Goal: Find specific page/section: Find specific page/section

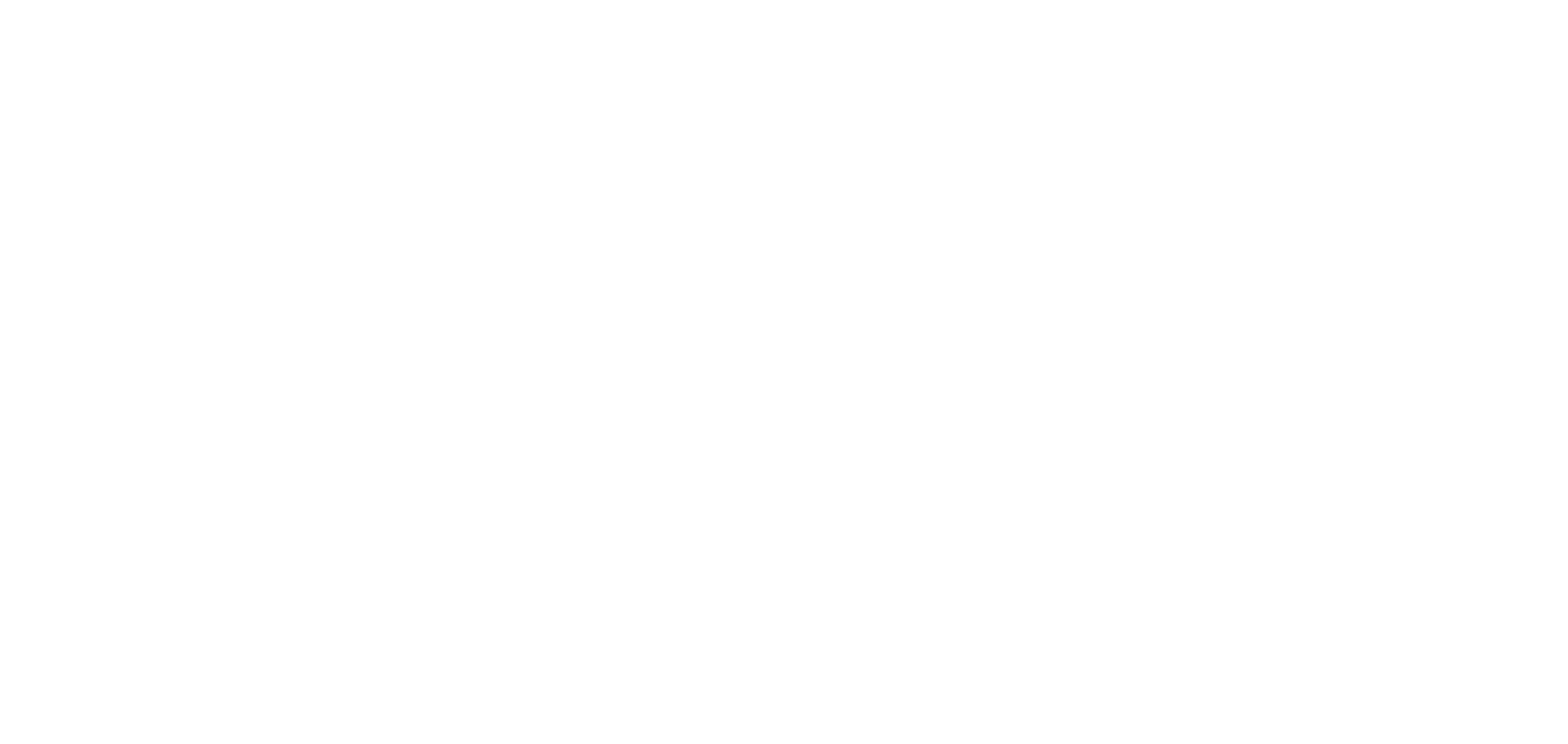
select select
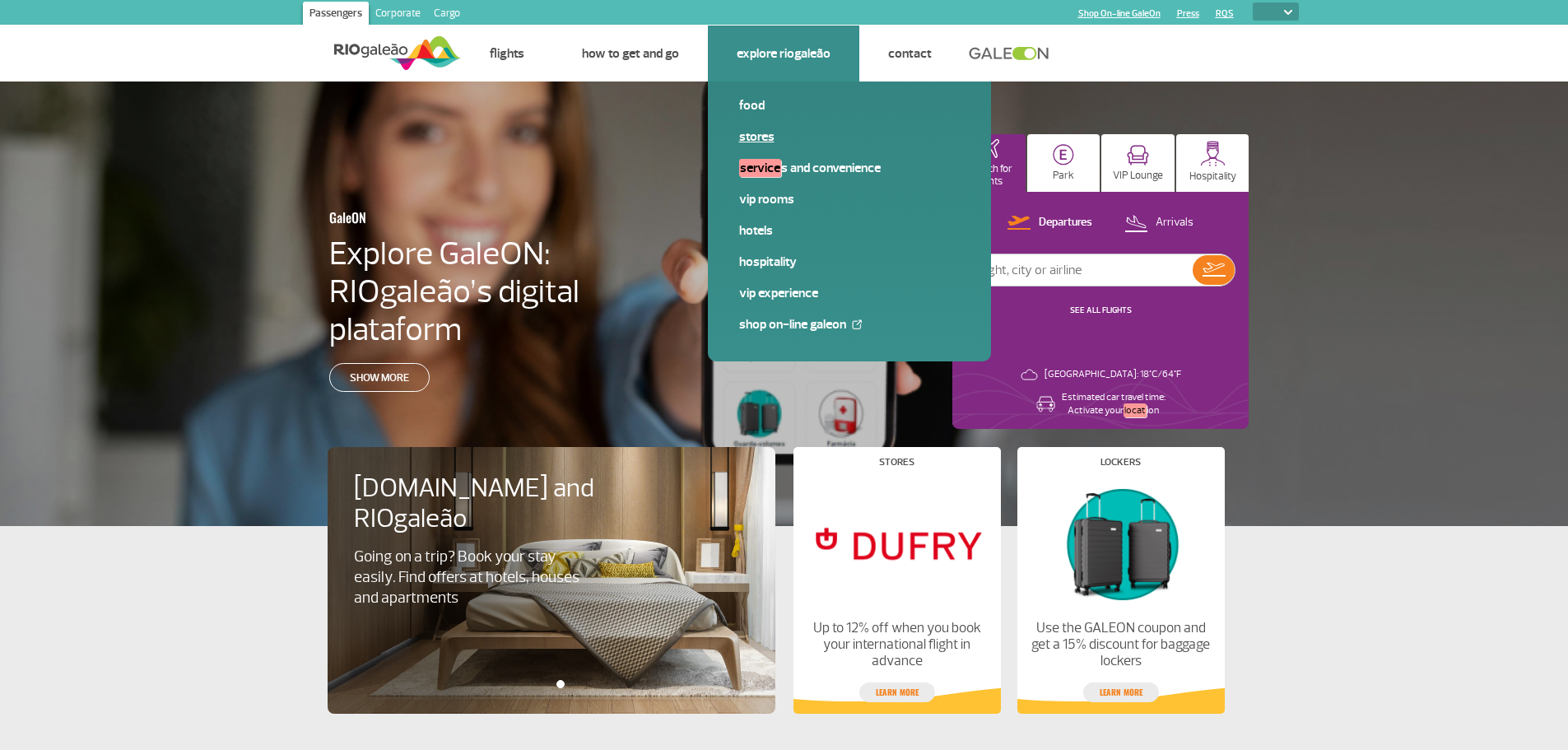
click at [769, 134] on link "Stores" at bounding box center [849, 137] width 221 height 18
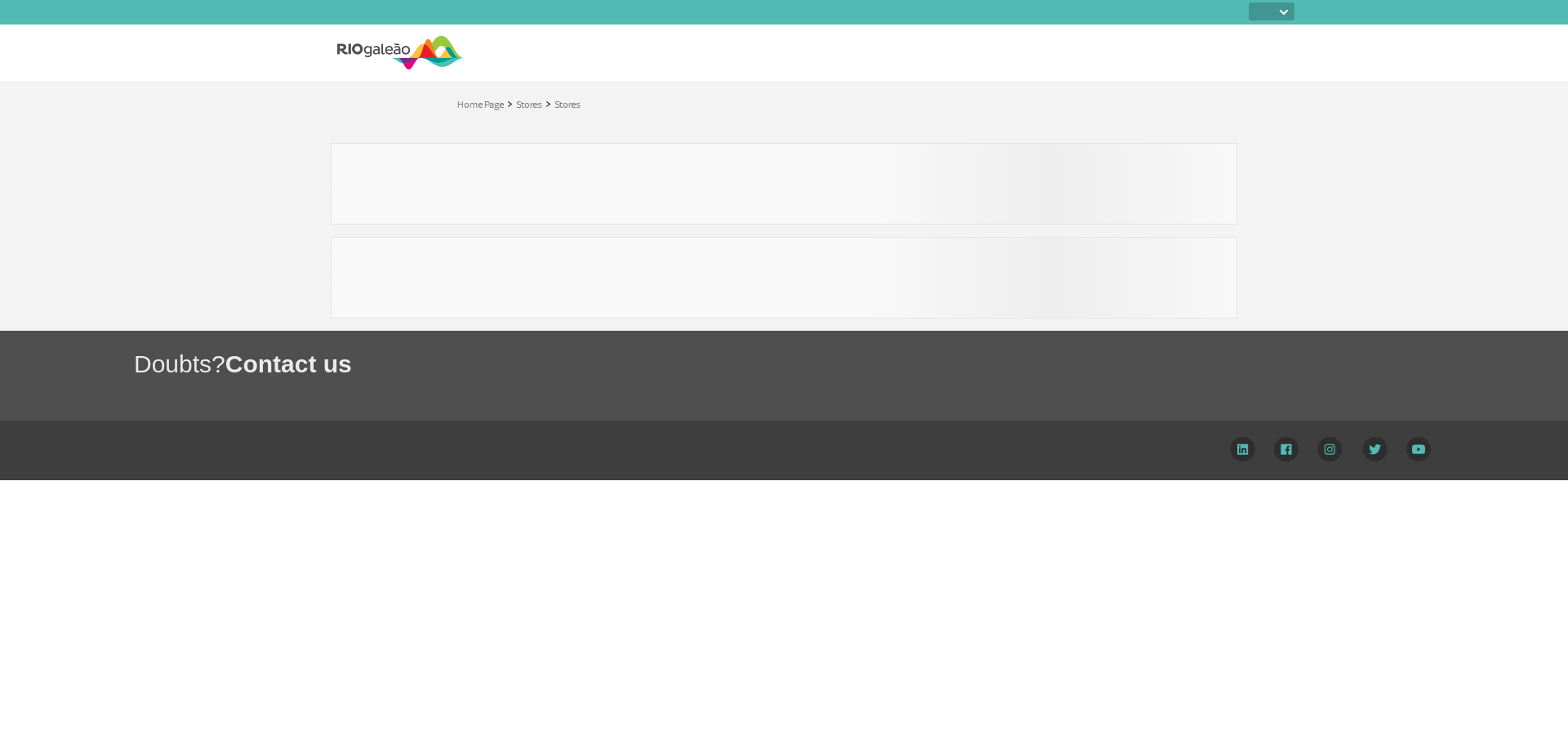
select select
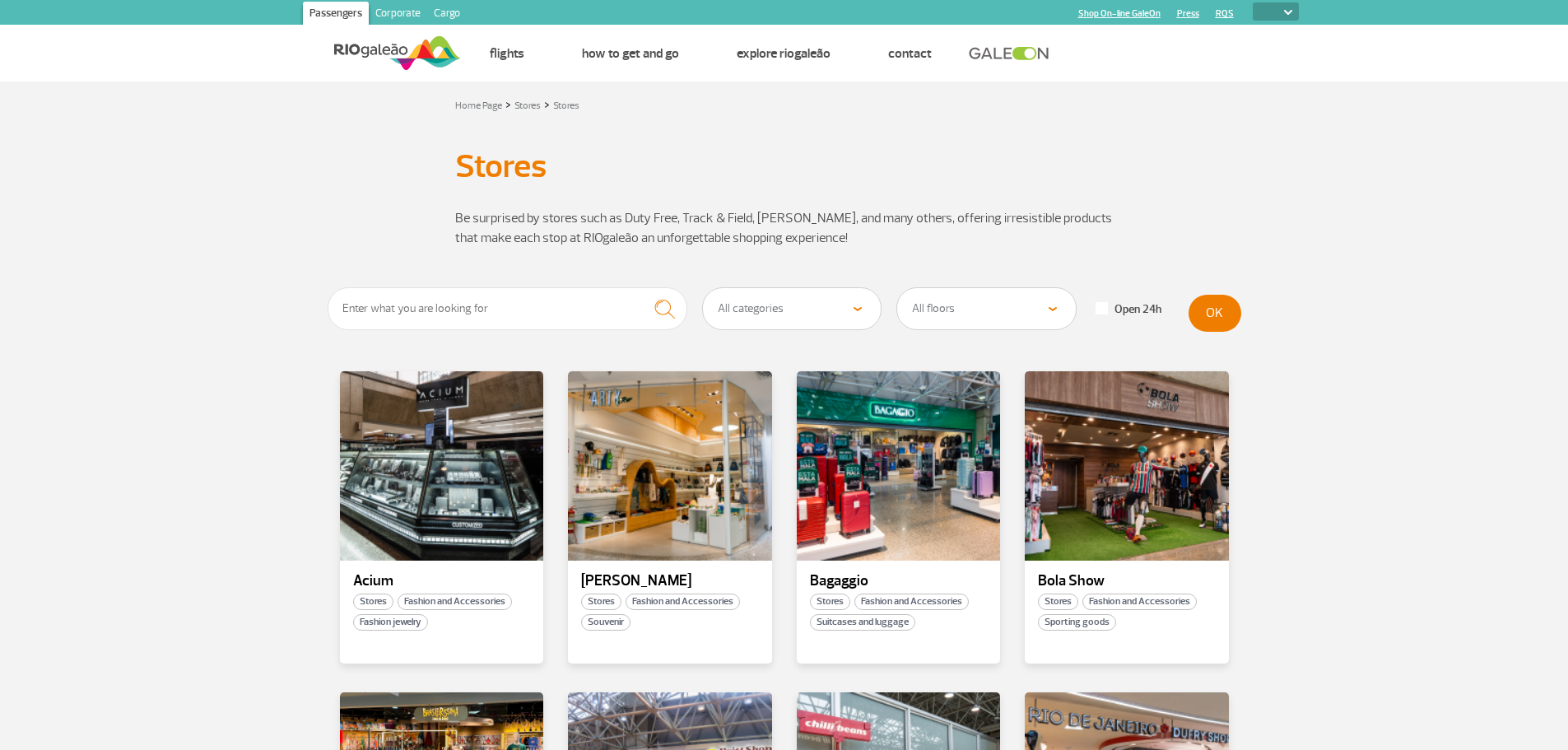
click at [791, 305] on select "All categories Beauty &amp; Cosmetics Electronics Books and Magazines Fashion a…" at bounding box center [792, 308] width 179 height 41
click at [1036, 291] on select "All floors Public Area (before X-ray) Arrivals Public Area International Arriva…" at bounding box center [986, 308] width 179 height 41
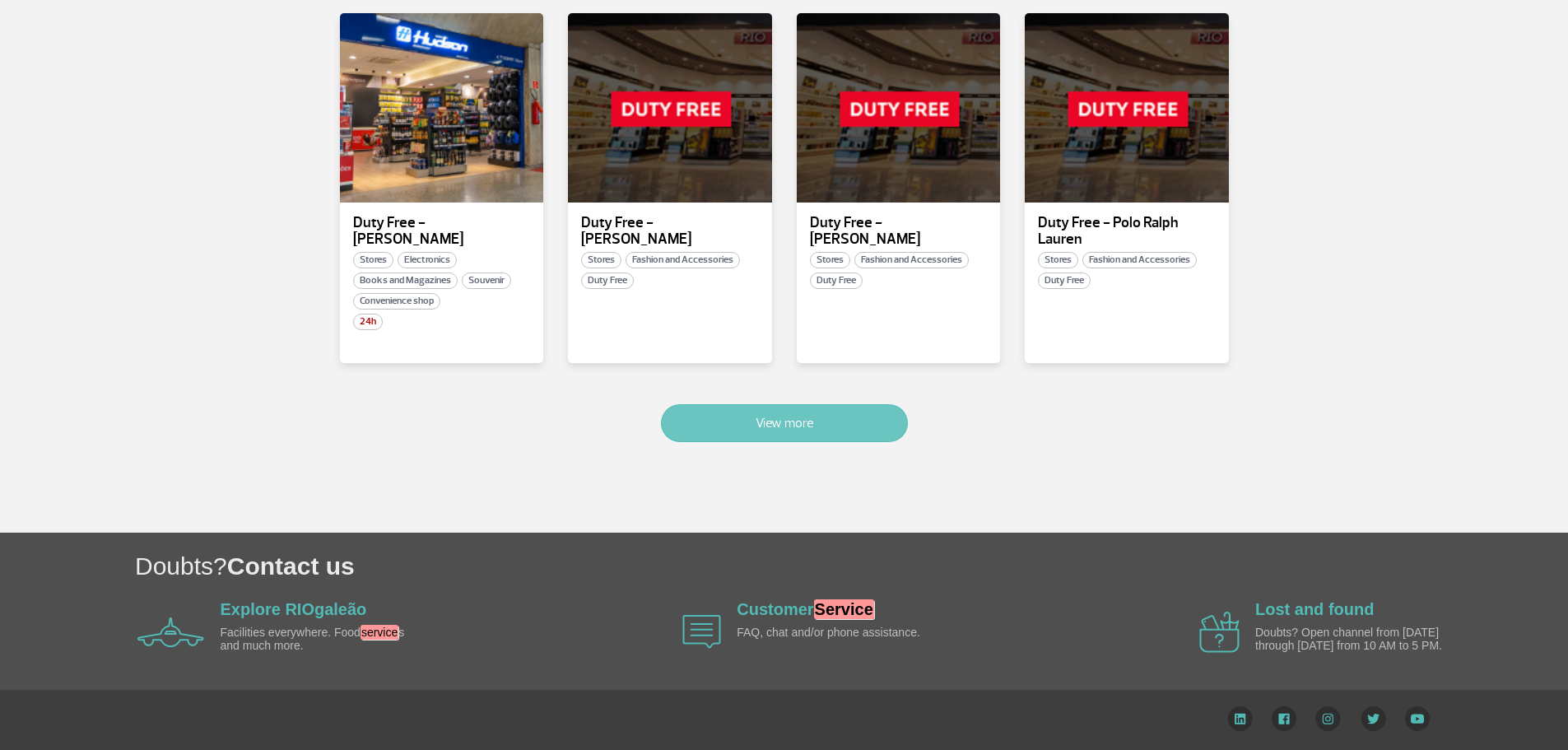
click at [784, 420] on button "View more" at bounding box center [784, 422] width 247 height 38
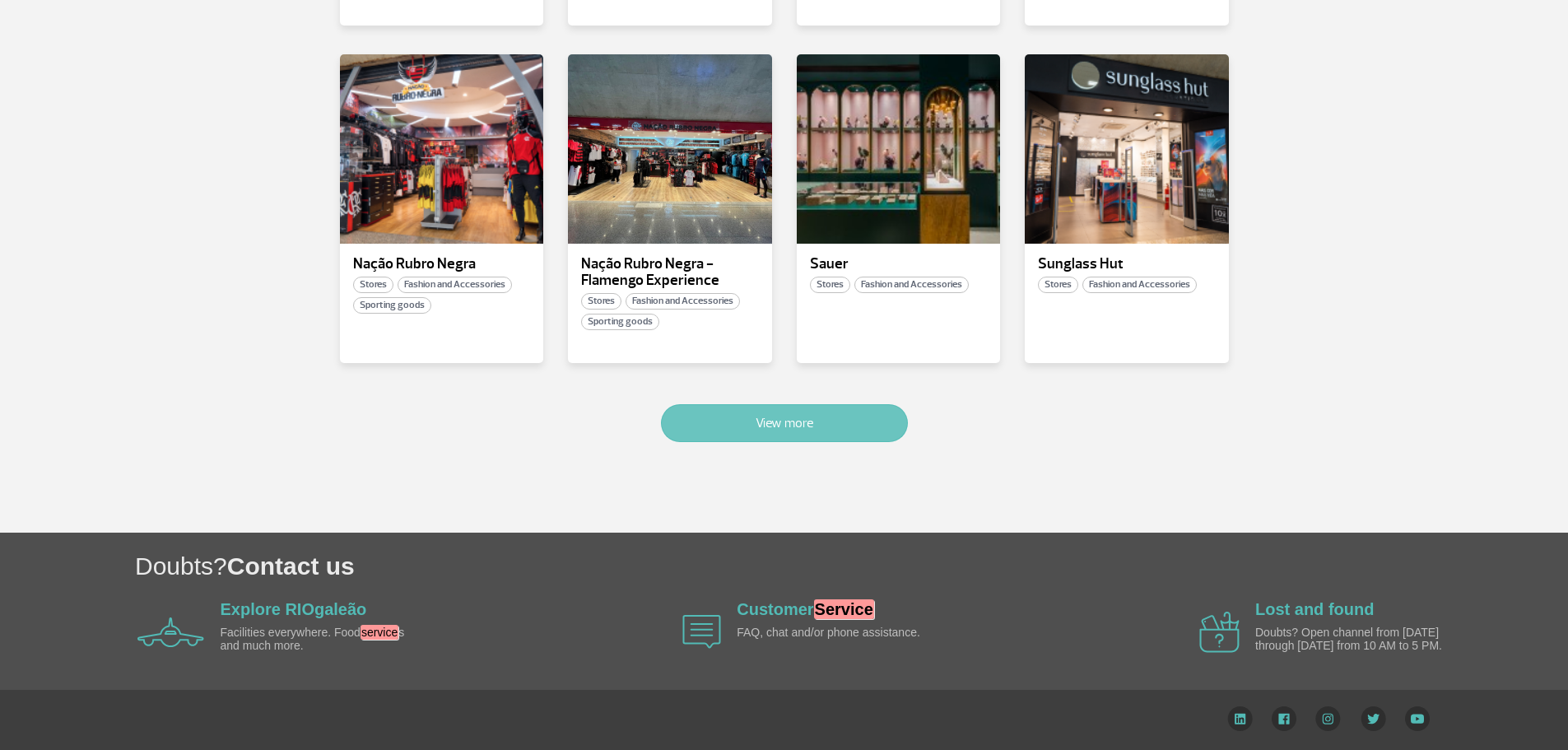
click at [806, 404] on button "View more" at bounding box center [784, 422] width 247 height 38
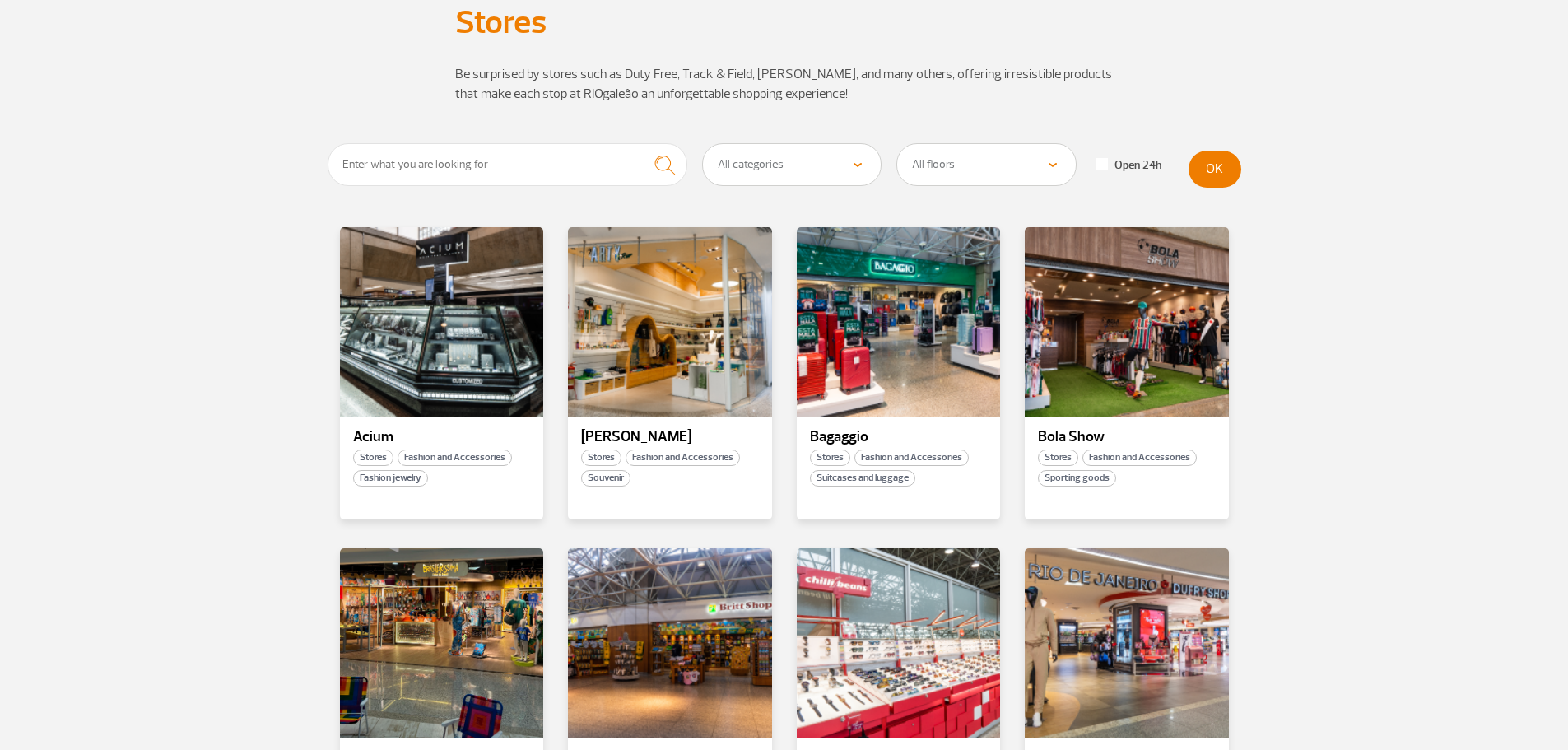
scroll to position [247, 0]
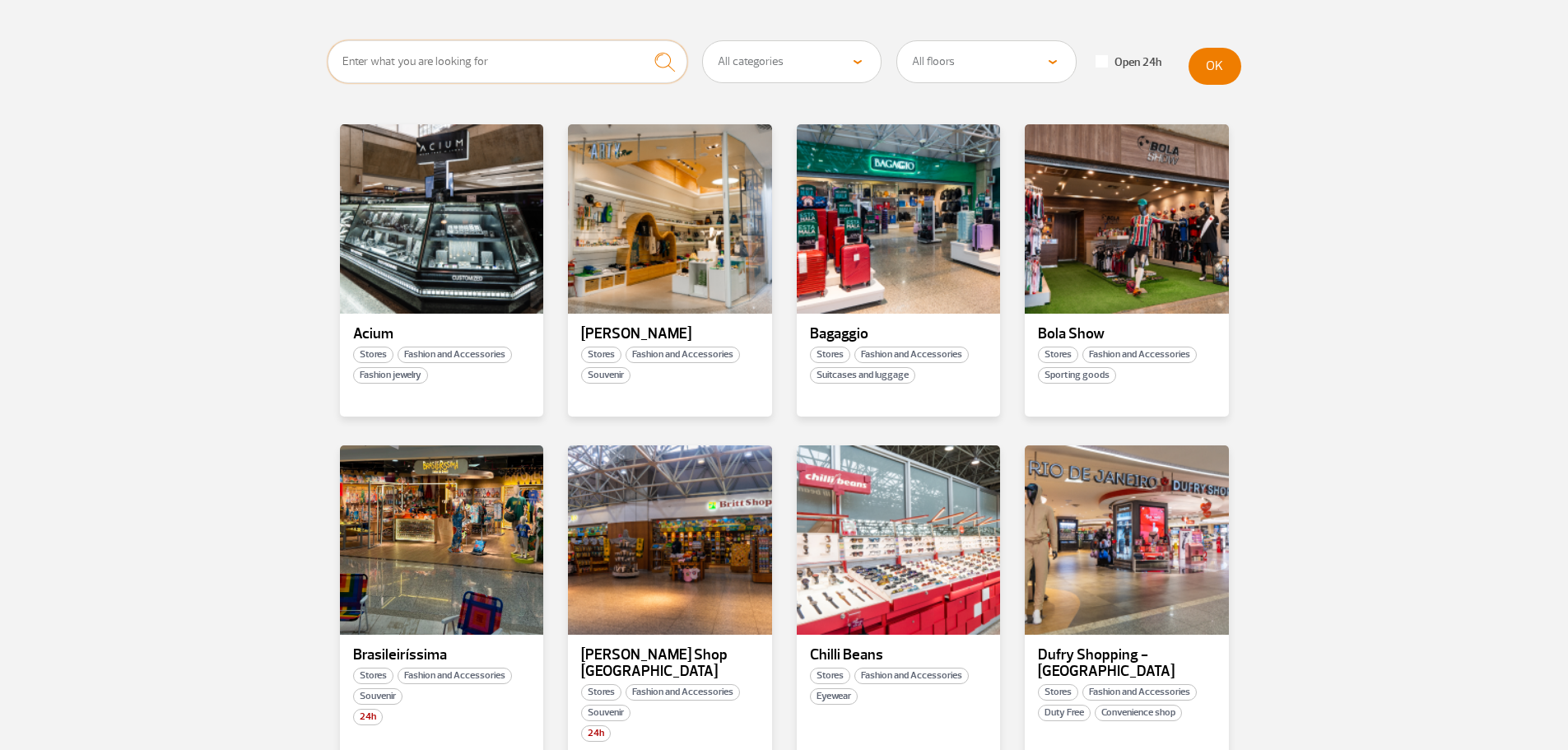
click at [491, 62] on input "text" at bounding box center [507, 61] width 360 height 43
type input "Taca"
click at [663, 68] on img "submit" at bounding box center [664, 62] width 35 height 34
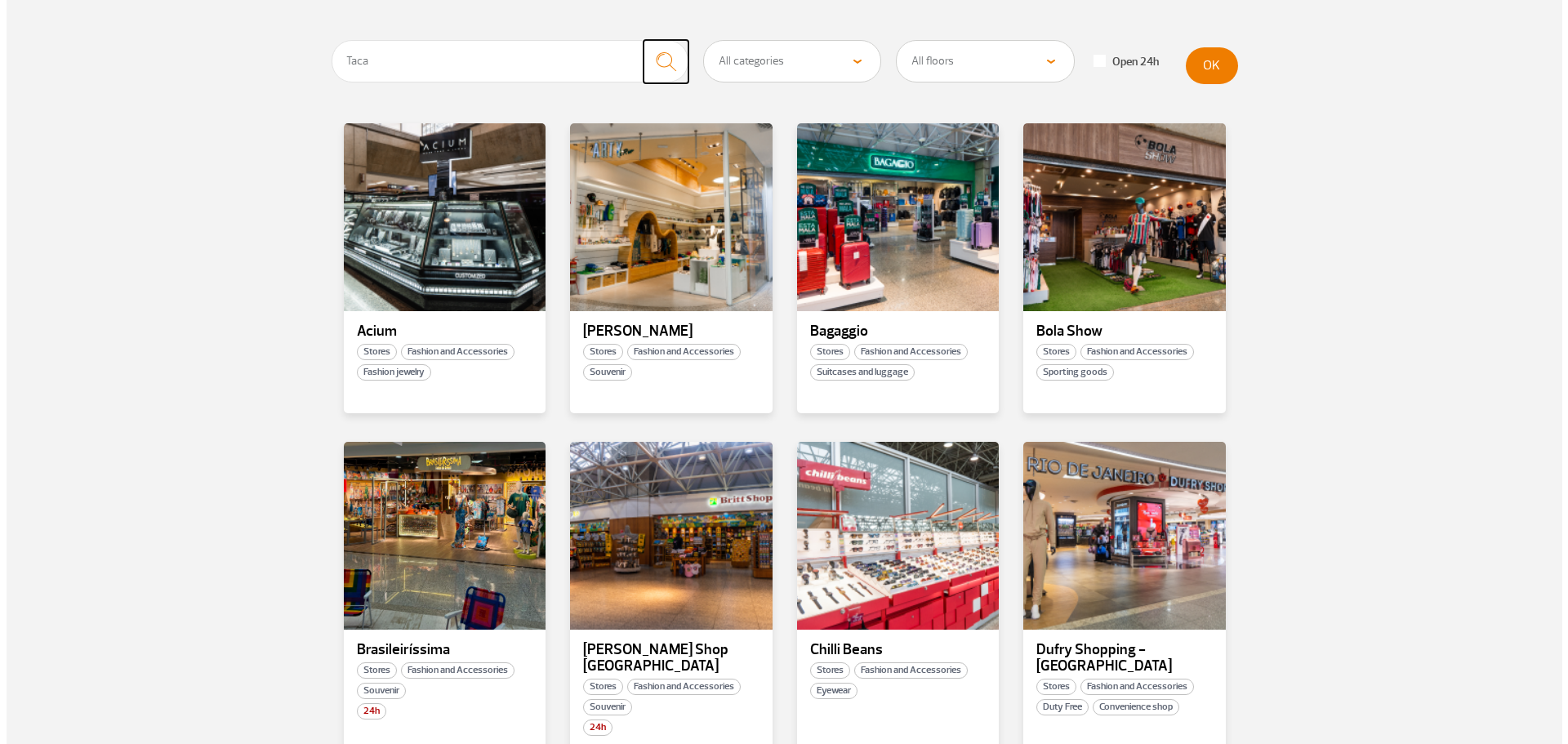
scroll to position [0, 0]
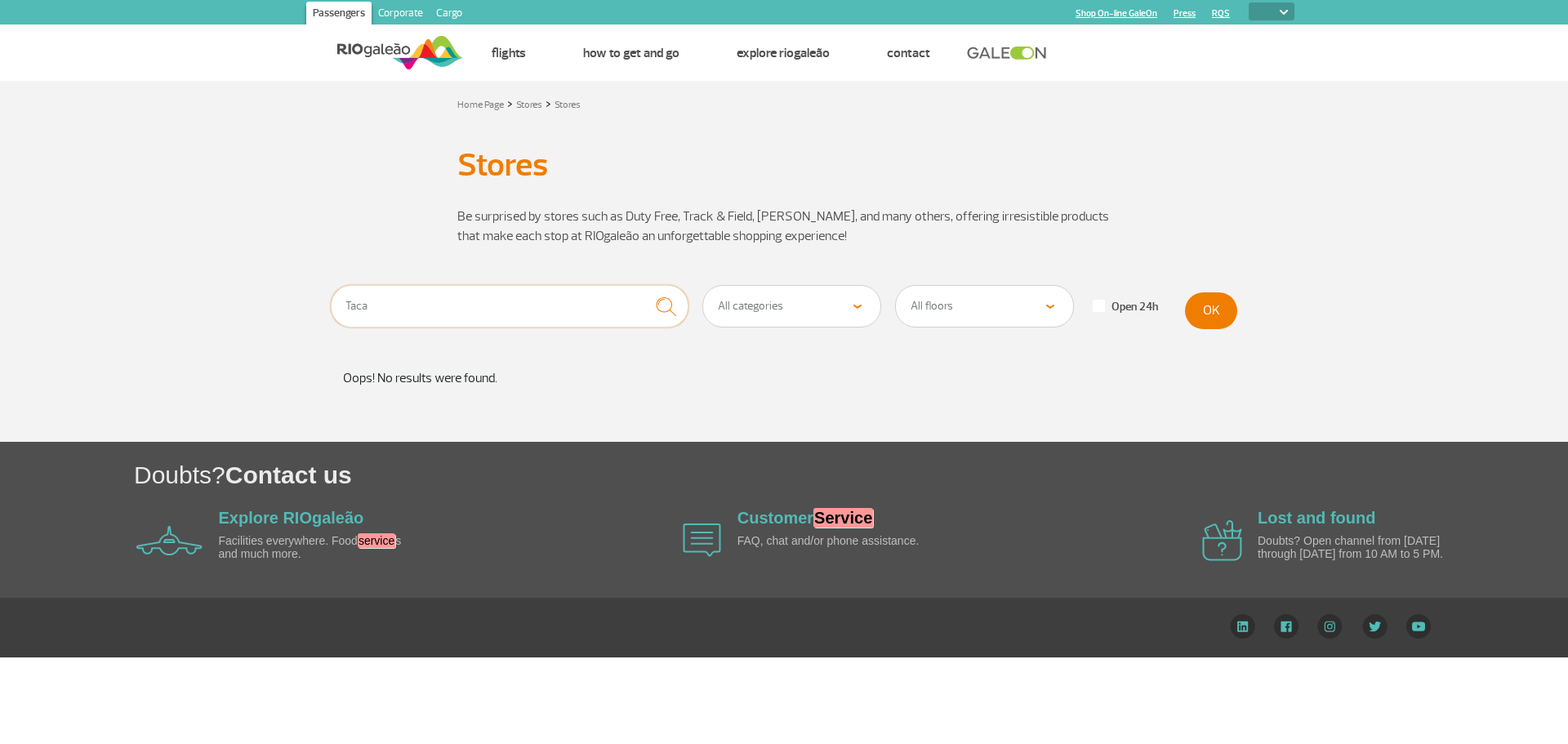
click at [499, 296] on input "Taca" at bounding box center [509, 306] width 357 height 42
drag, startPoint x: 440, startPoint y: 302, endPoint x: 318, endPoint y: 309, distance: 122.2
click at [297, 307] on section "Taca All categories Beauty &amp; Cosmetics Electronics Books and Magazines Fash…" at bounding box center [784, 363] width 1568 height 157
paste input "Galeão Coffee Shop"
click at [670, 302] on img "submit" at bounding box center [666, 307] width 35 height 33
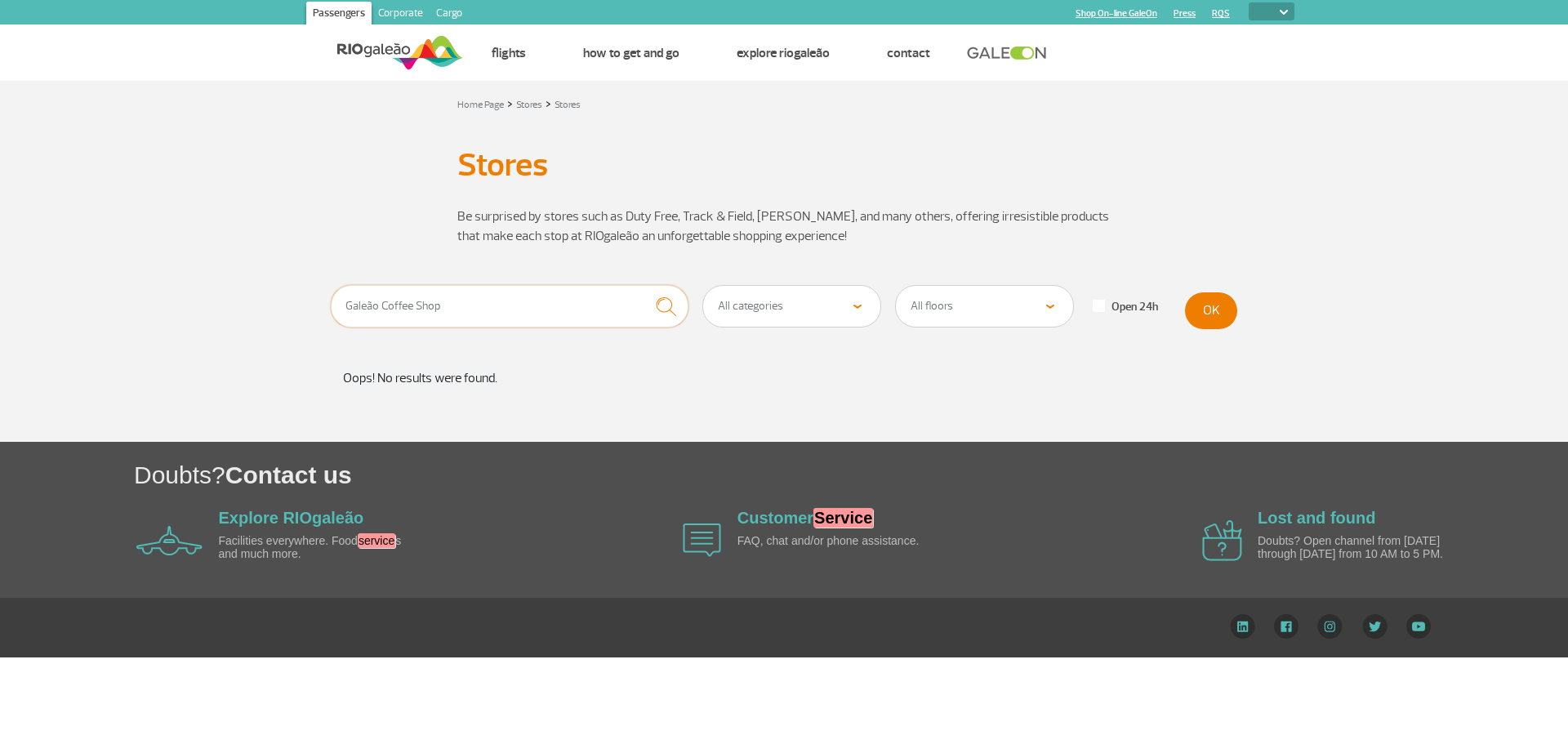
drag, startPoint x: 391, startPoint y: 320, endPoint x: 236, endPoint y: 327, distance: 155.2
click at [236, 327] on section "Galeão Coffee Shop All categories Beauty &amp; Cosmetics Electronics Books and …" at bounding box center [784, 363] width 1568 height 157
click at [677, 297] on img "submit" at bounding box center [666, 307] width 35 height 33
drag, startPoint x: 447, startPoint y: 296, endPoint x: 296, endPoint y: 302, distance: 151.1
click at [296, 302] on section "Azul All categories Beauty &amp; Cosmetics Electronics Books and Magazines Fash…" at bounding box center [784, 363] width 1568 height 157
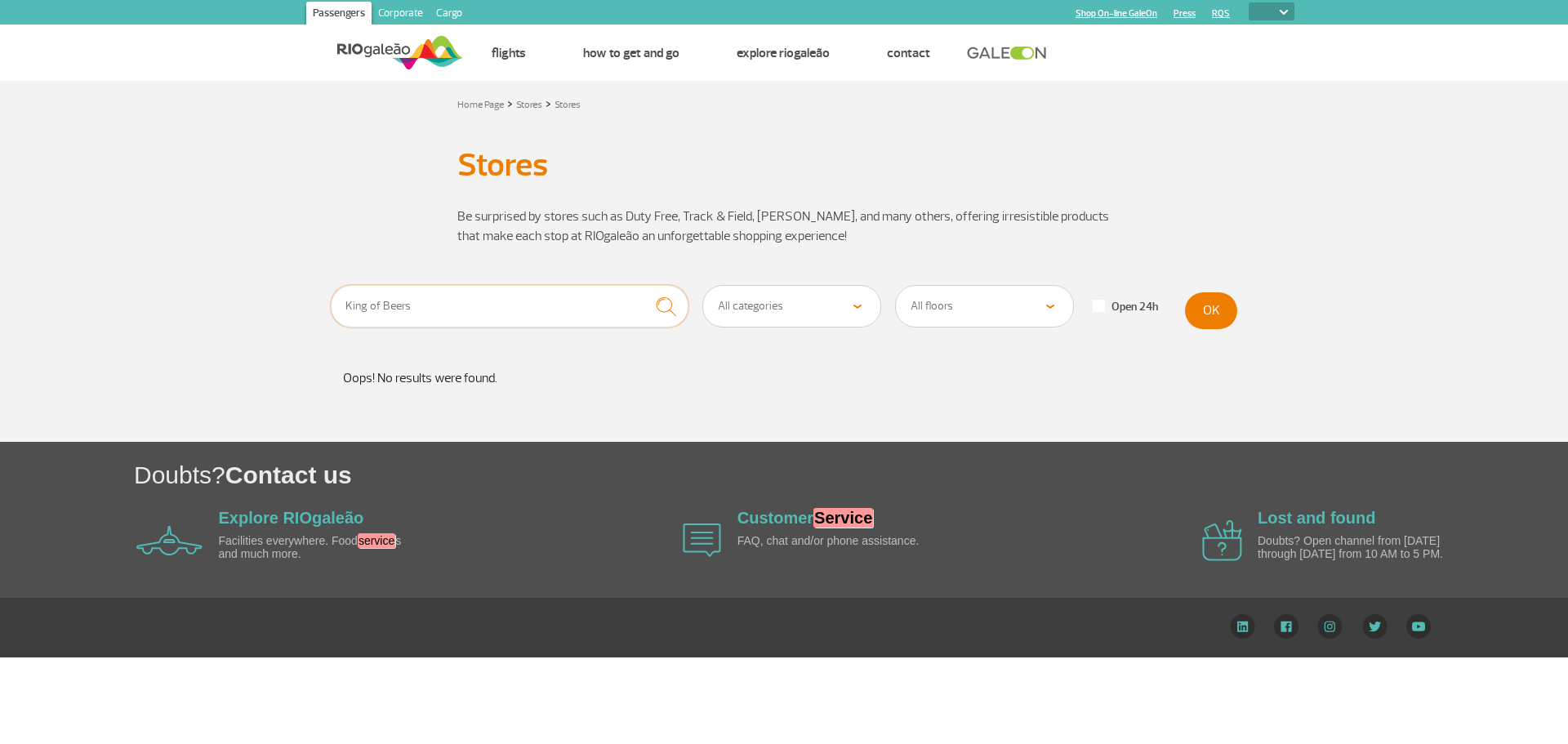
type input "King of Beers"
click at [676, 307] on img "submit" at bounding box center [666, 307] width 35 height 33
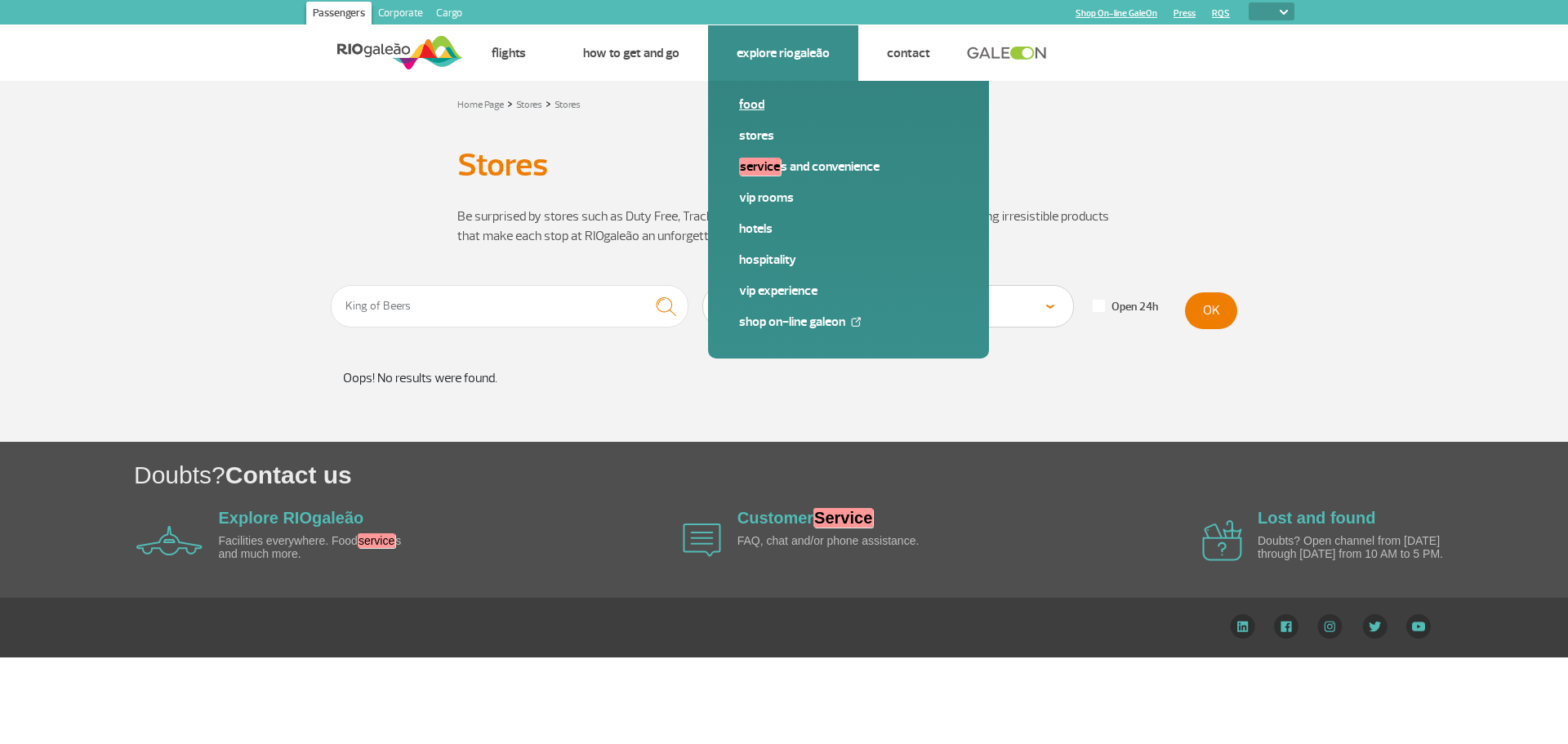
click at [757, 100] on link "Food" at bounding box center [848, 105] width 219 height 18
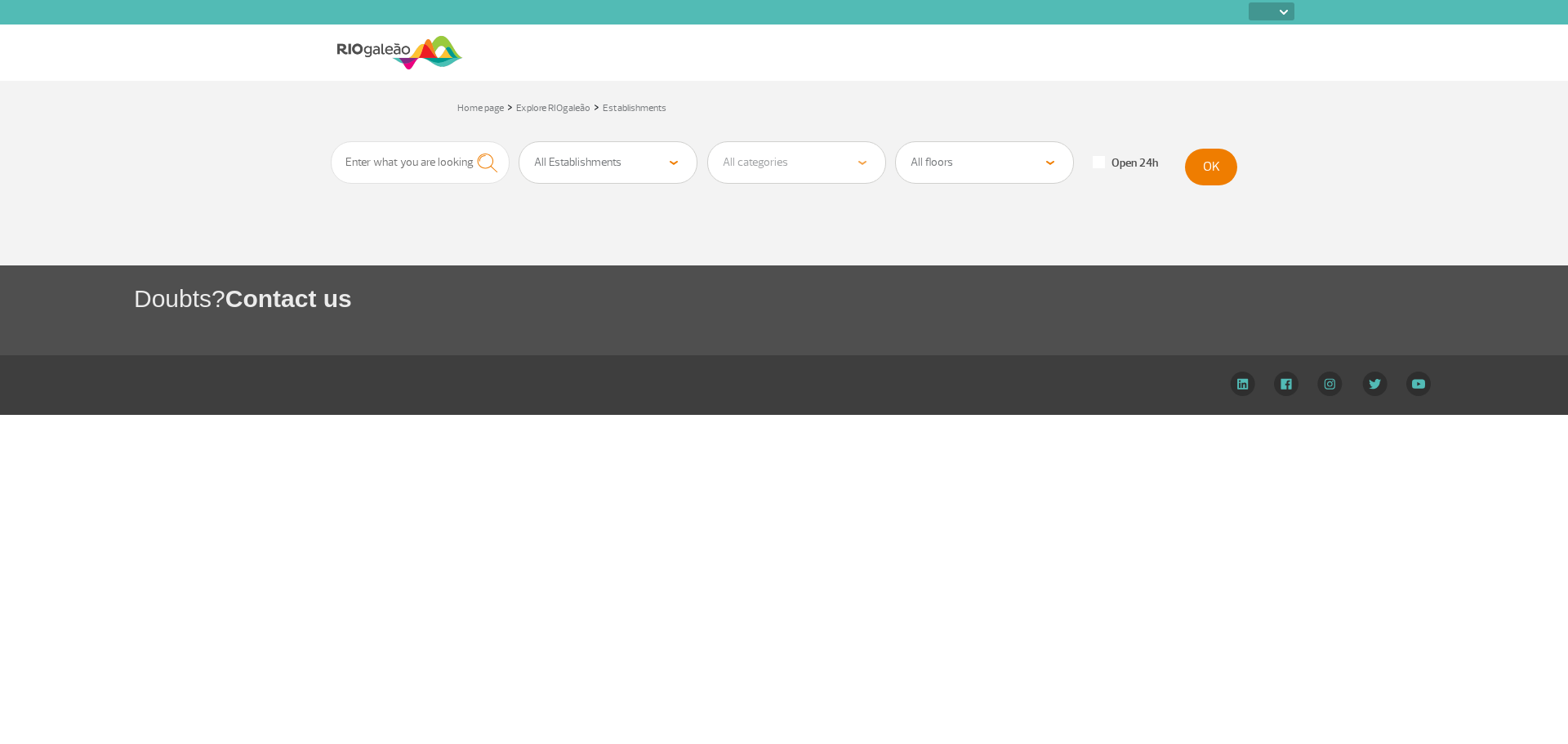
select select
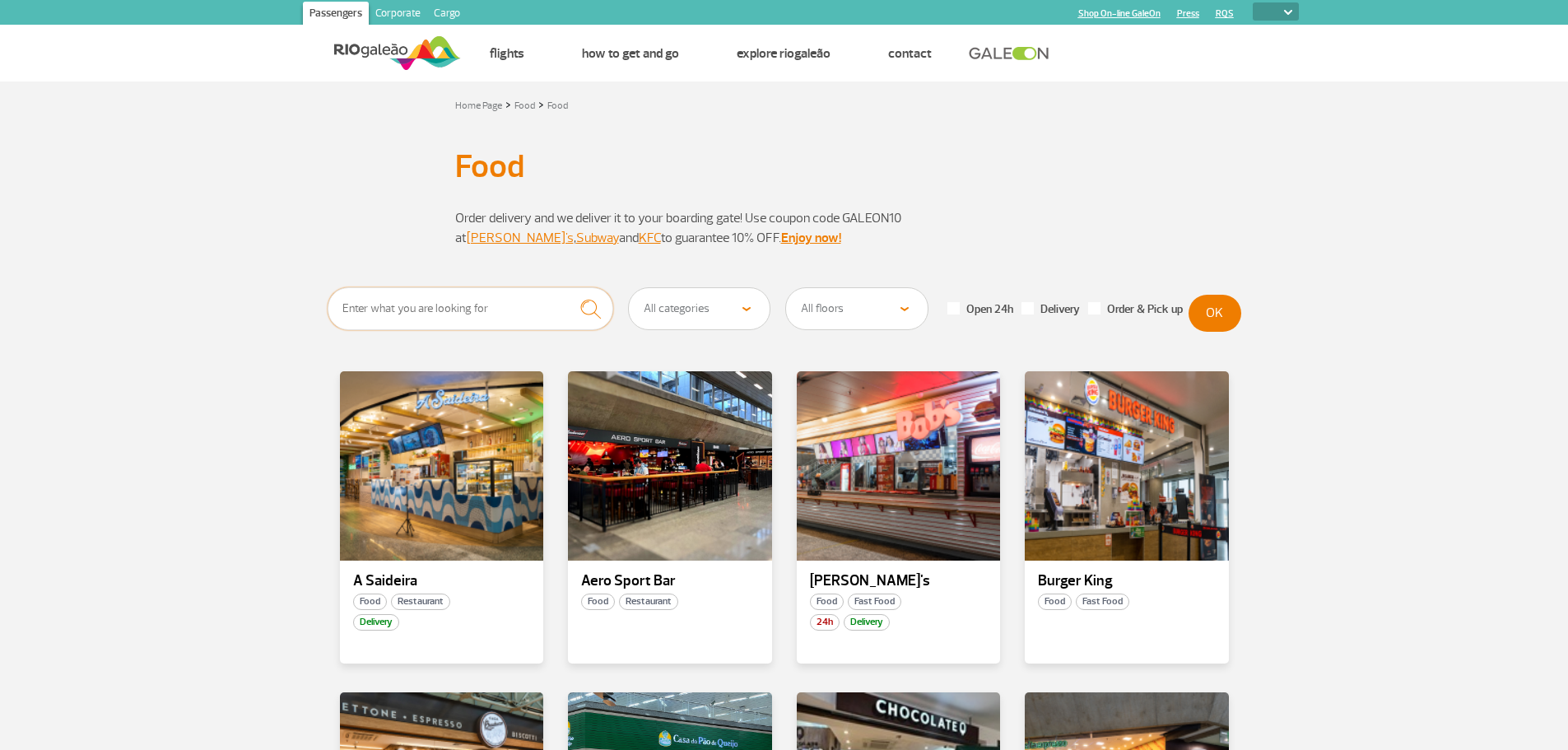
click at [490, 316] on input "text" at bounding box center [470, 308] width 286 height 43
type input "King of beers"
click at [568, 287] on button "submit" at bounding box center [590, 309] width 45 height 44
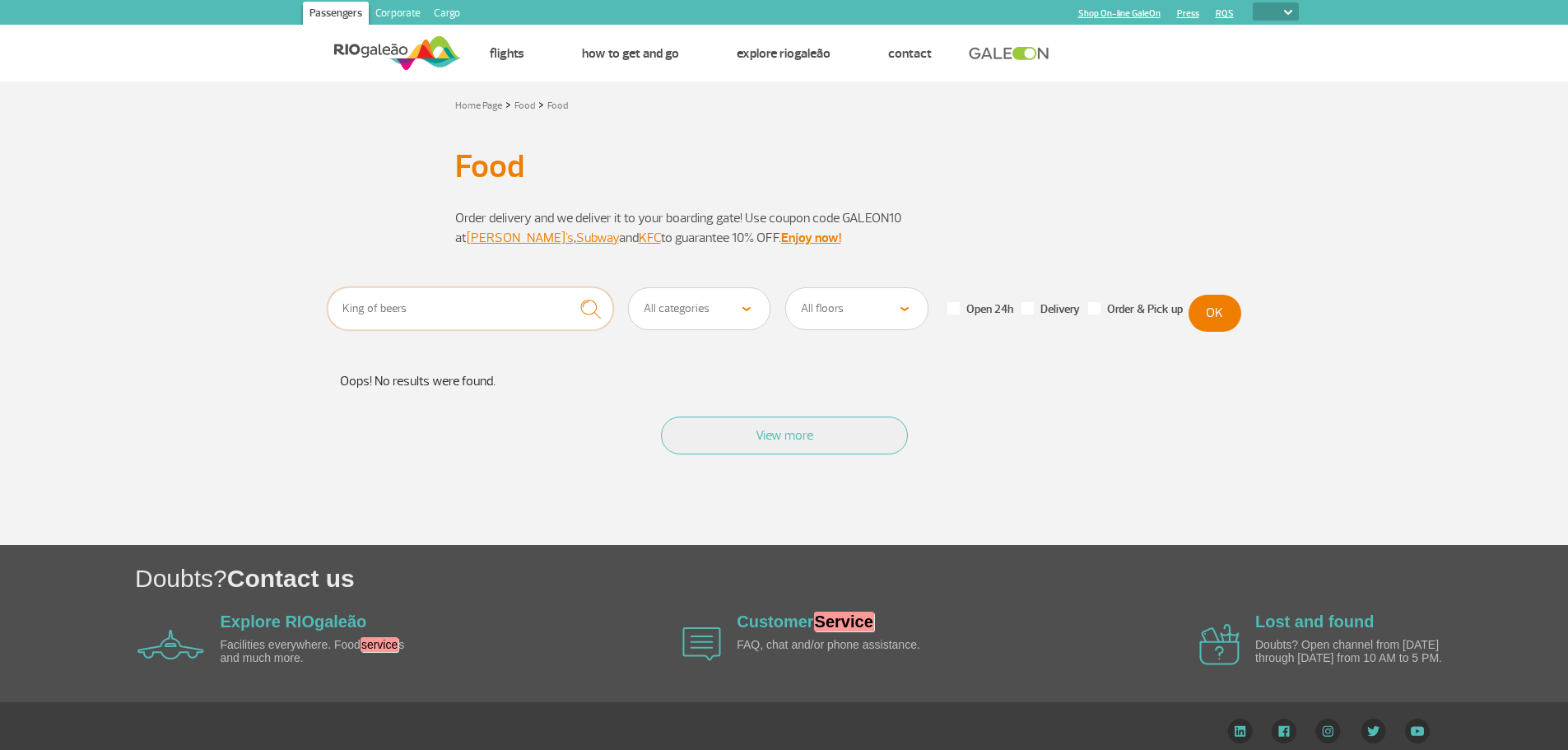
drag, startPoint x: 479, startPoint y: 305, endPoint x: 204, endPoint y: 338, distance: 277.0
click at [204, 338] on section "King of beers All categories Coffee shop Fast Food Restaurant Souvenir Convenie…" at bounding box center [784, 416] width 1568 height 258
click at [751, 441] on button "View more" at bounding box center [784, 435] width 247 height 38
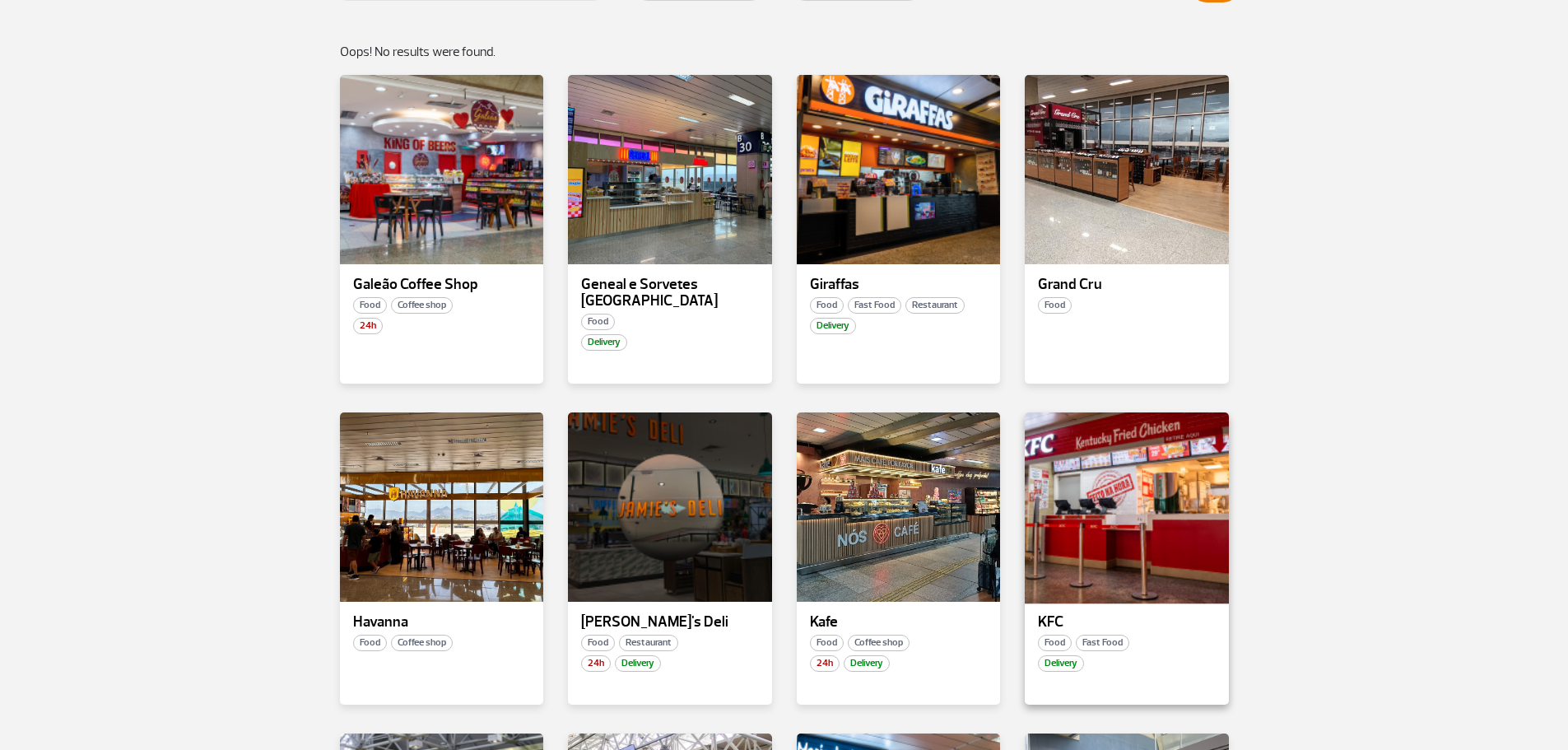
scroll to position [247, 0]
